Goal: Use online tool/utility: Utilize a website feature to perform a specific function

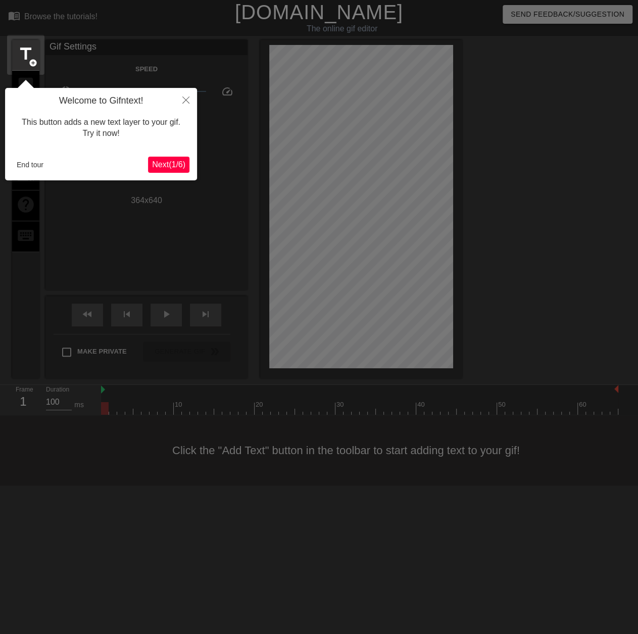
click at [11, 163] on div "Welcome to Gifntext! This button adds a new text layer to your gif. Try it now!…" at bounding box center [101, 134] width 192 height 92
click at [25, 169] on button "End tour" at bounding box center [30, 164] width 35 height 15
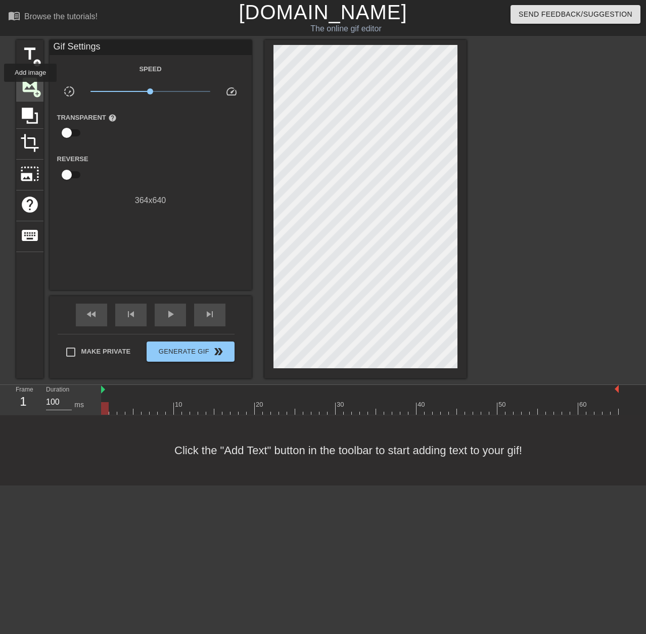
click at [30, 89] on span "image" at bounding box center [29, 84] width 19 height 19
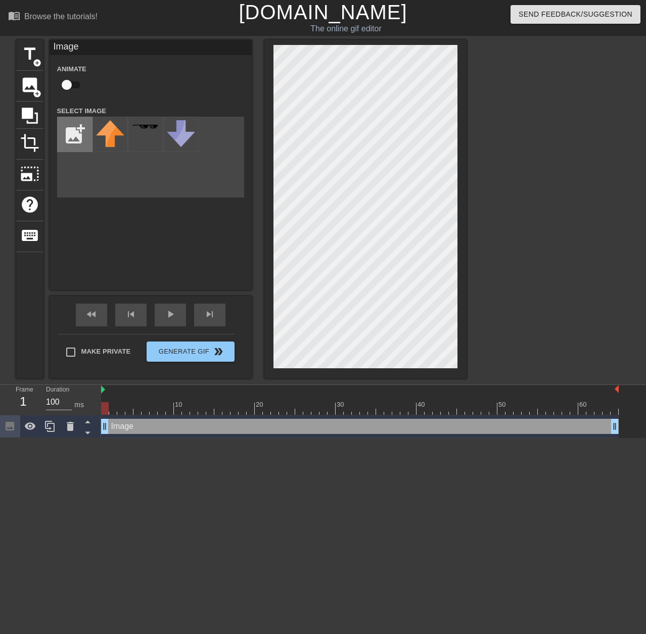
click at [78, 136] on input "file" at bounding box center [75, 134] width 34 height 34
type input "C:\fakepath\j22.png"
click at [109, 143] on img at bounding box center [110, 140] width 28 height 41
click at [247, 242] on div "title add_circle image add_circle crop photo_size_select_large help keyboard Im…" at bounding box center [241, 209] width 450 height 339
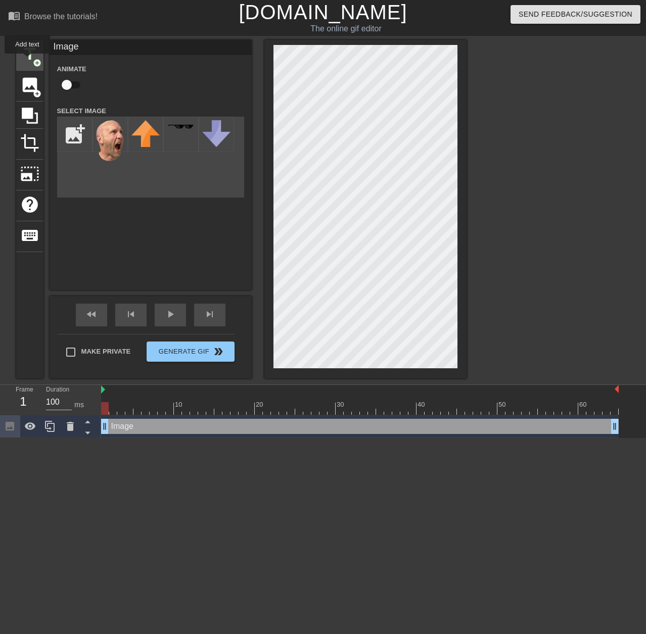
click at [27, 61] on span "title" at bounding box center [29, 53] width 19 height 19
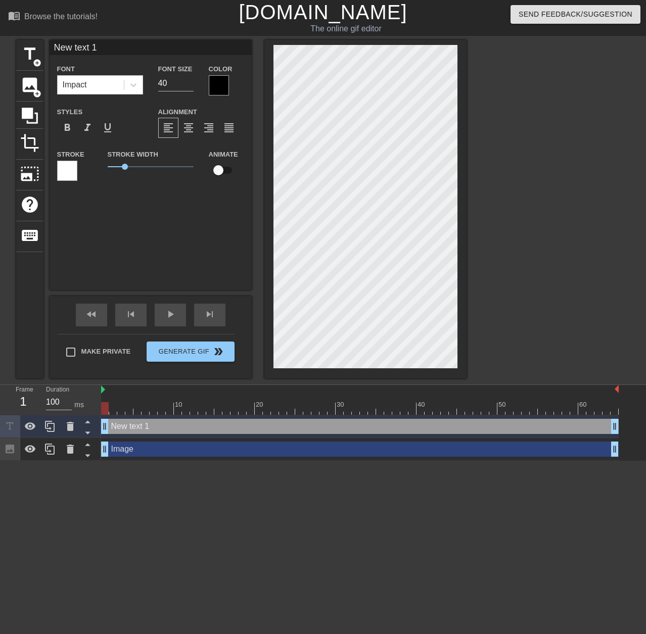
click at [216, 91] on div at bounding box center [219, 85] width 20 height 20
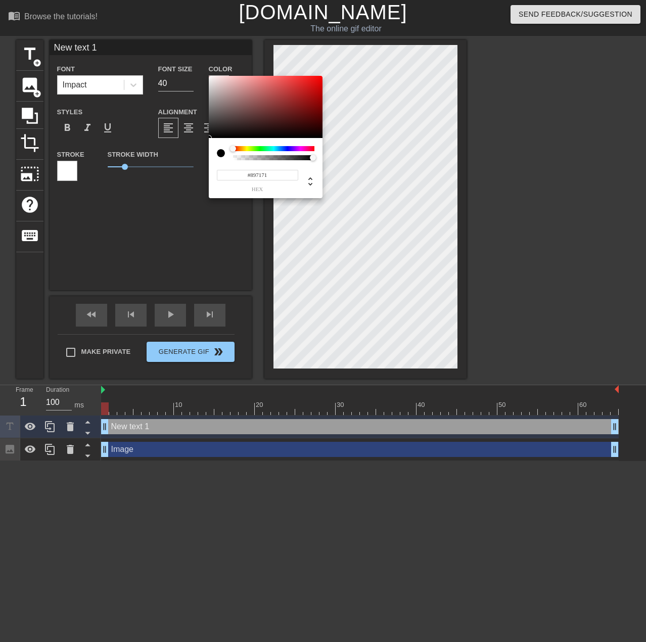
type input "#FFFFFF"
drag, startPoint x: 235, startPoint y: 110, endPoint x: 177, endPoint y: 45, distance: 86.9
click at [177, 45] on div "#FFFFFF hex" at bounding box center [323, 321] width 646 height 642
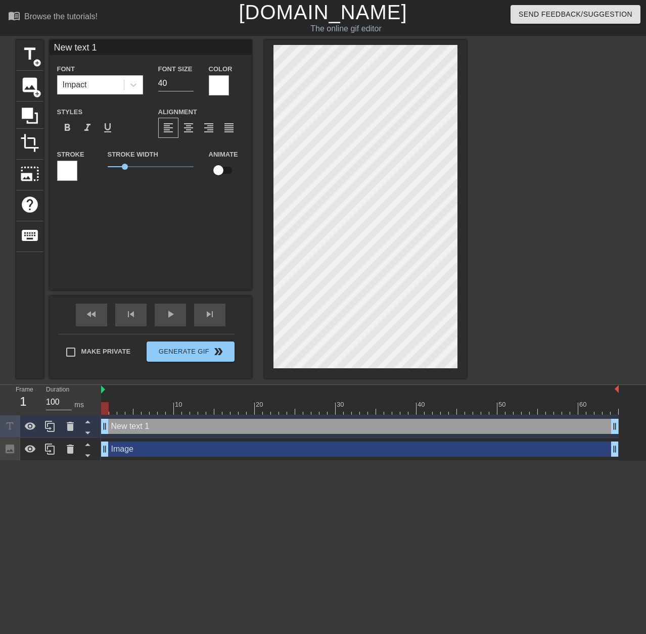
click at [69, 170] on div at bounding box center [67, 171] width 20 height 20
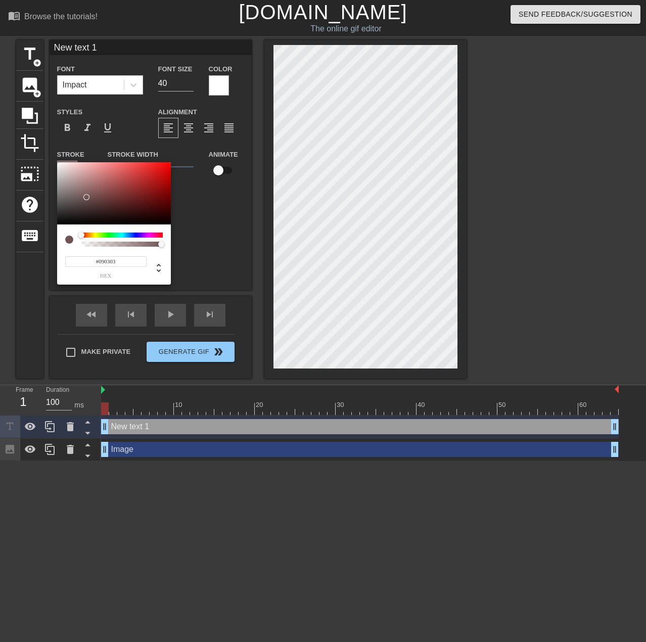
type input "#000000"
drag, startPoint x: 94, startPoint y: 186, endPoint x: 51, endPoint y: 259, distance: 84.3
click at [51, 259] on div "#000000 hex" at bounding box center [323, 321] width 646 height 642
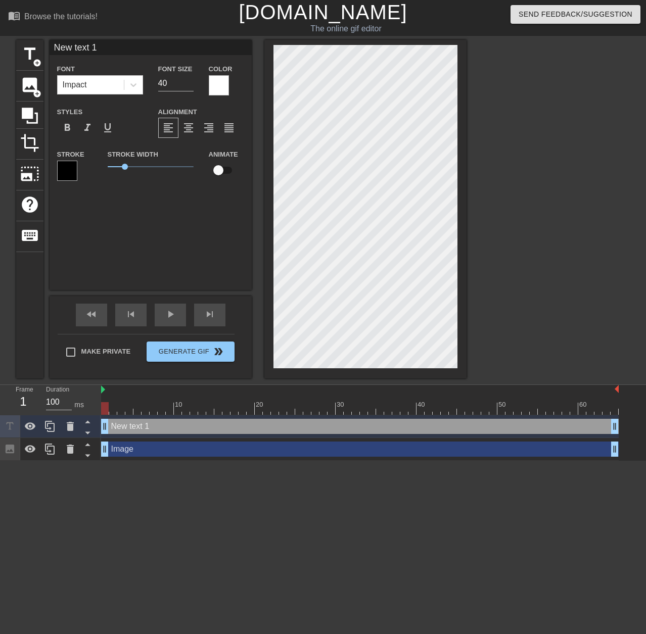
scroll to position [1, 2]
type input "N"
type textarea "N"
type input "Ne"
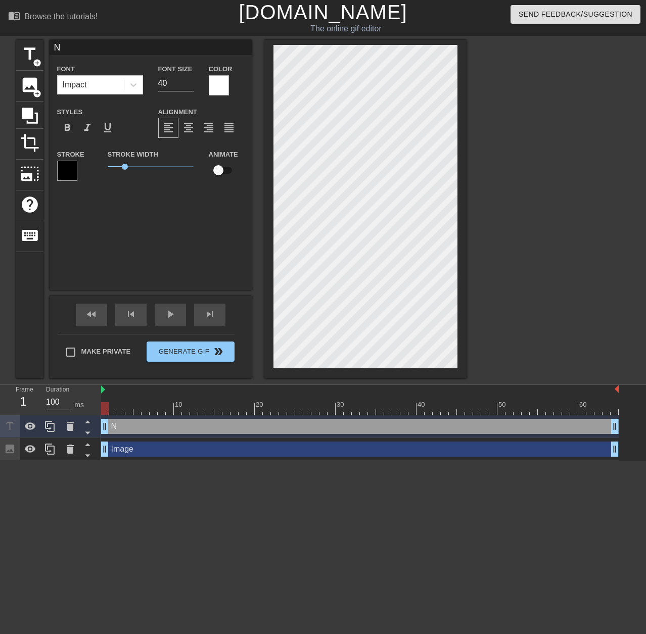
type textarea "Ne"
type input "New"
type textarea "New"
type input "New"
type textarea "New"
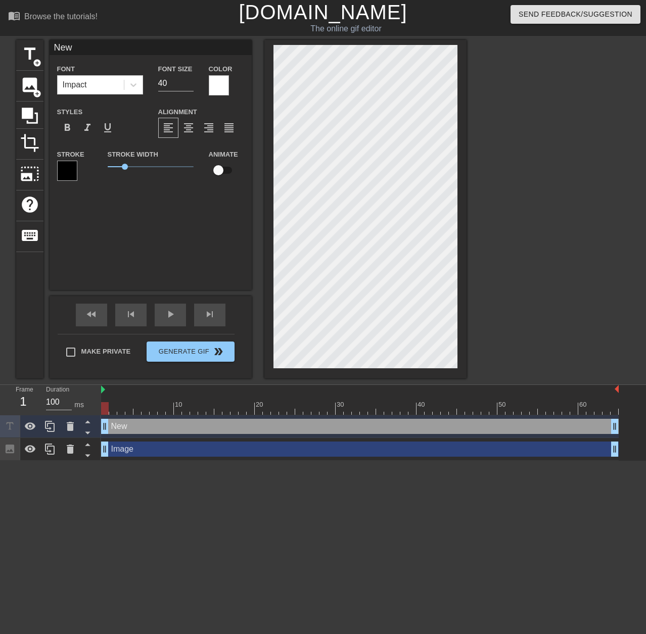
type input "New R"
type textarea "New R"
type input "New"
type textarea "New"
type input "New P"
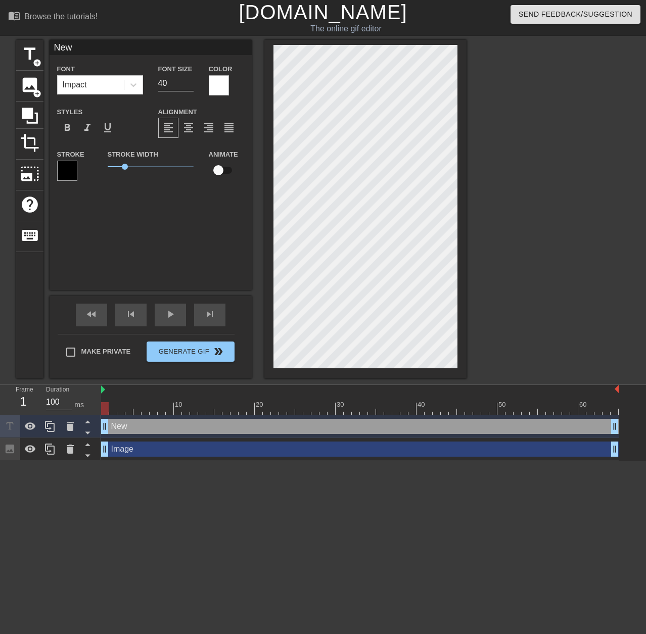
type textarea "New P"
type input "New PD"
type textarea "New PD"
type input "New PDD"
type textarea "New PDD"
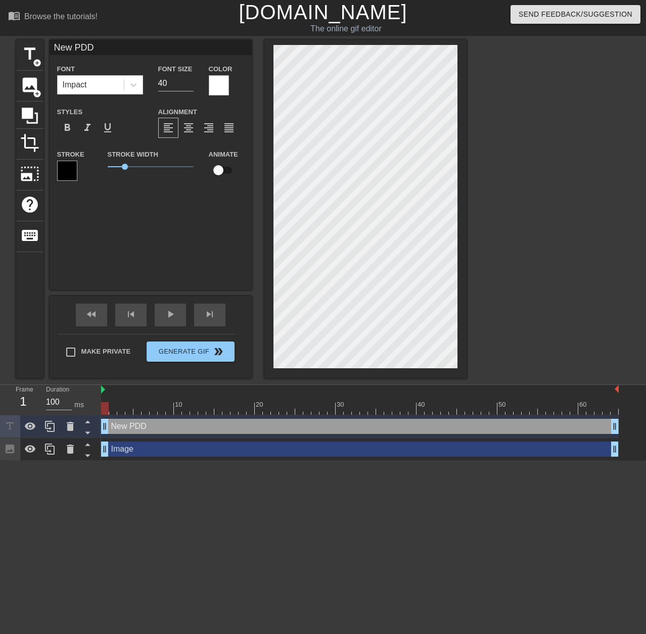
type input "New PDDs"
type textarea "New PDDs"
type input "New PDDs"
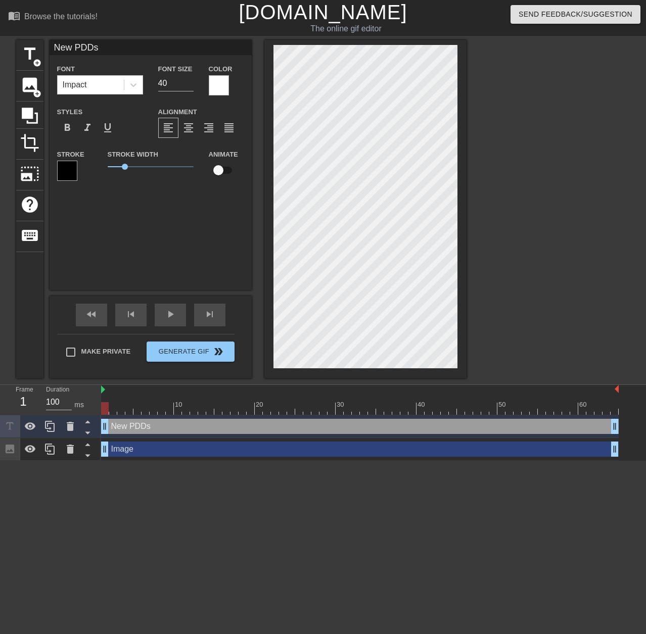
type textarea "New PDDs"
click at [192, 130] on span "format_align_center" at bounding box center [188, 128] width 12 height 12
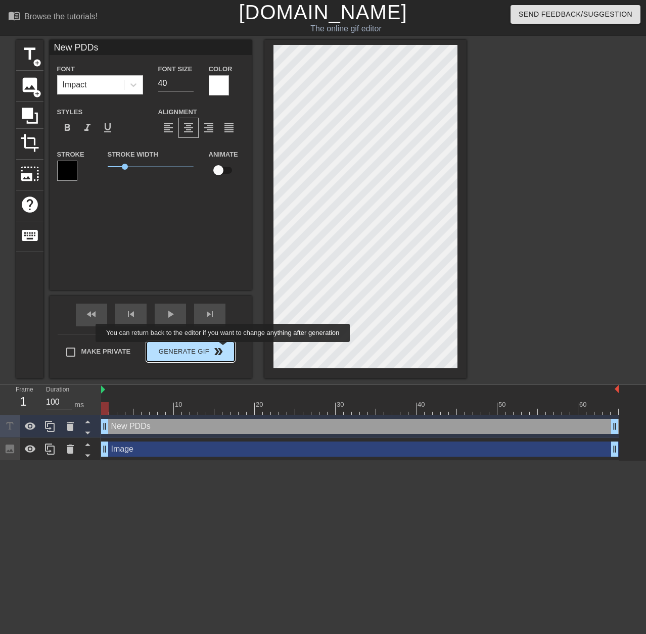
click at [212, 351] on span "double_arrow" at bounding box center [218, 352] width 12 height 12
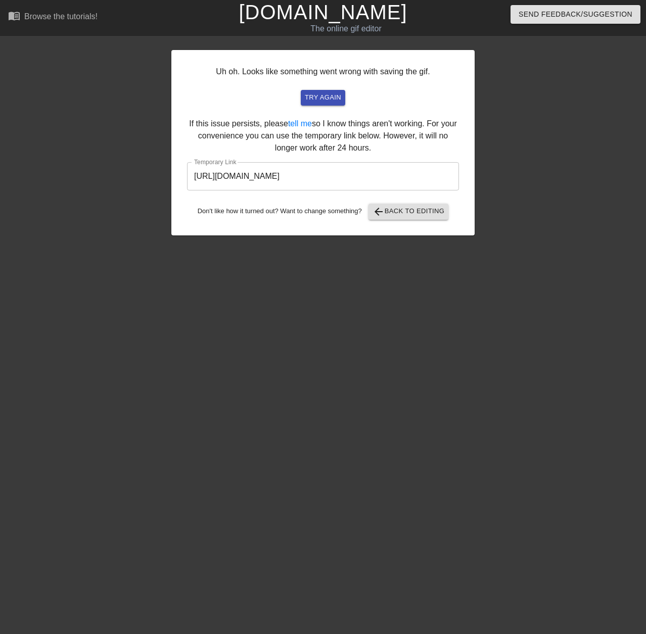
click at [266, 172] on input "[URL][DOMAIN_NAME]" at bounding box center [323, 176] width 272 height 28
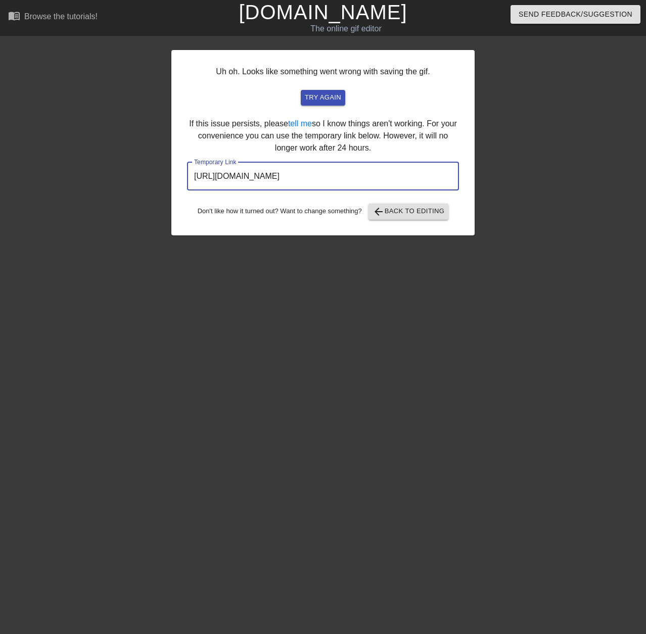
click at [266, 172] on input "[URL][DOMAIN_NAME]" at bounding box center [323, 176] width 272 height 28
